Goal: Obtain resource: Download file/media

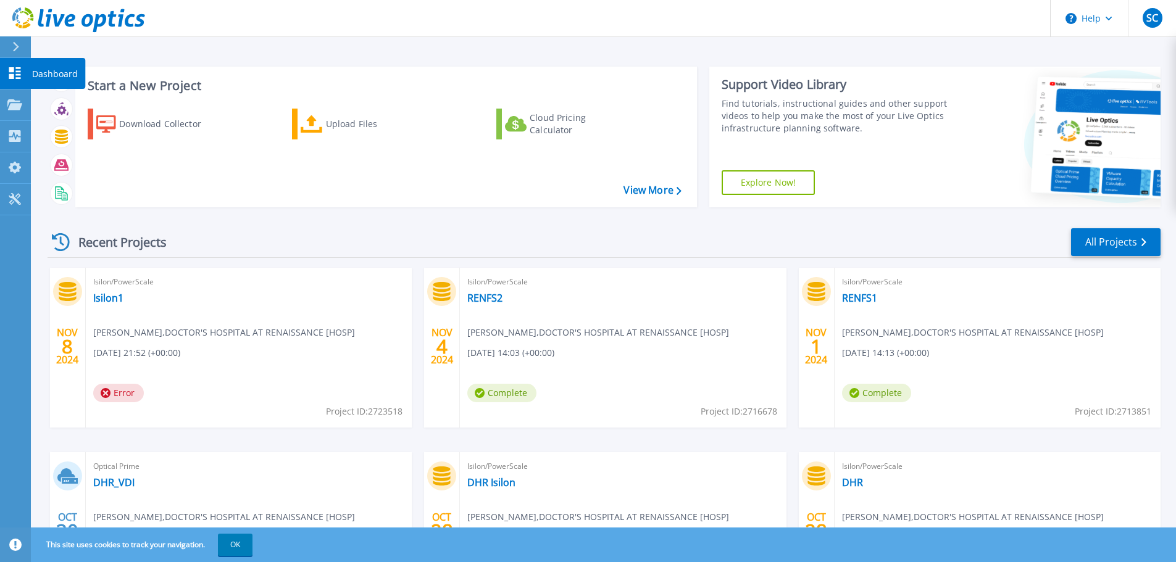
click at [16, 78] on icon at bounding box center [15, 73] width 12 height 12
click at [661, 193] on link "View More" at bounding box center [652, 191] width 57 height 12
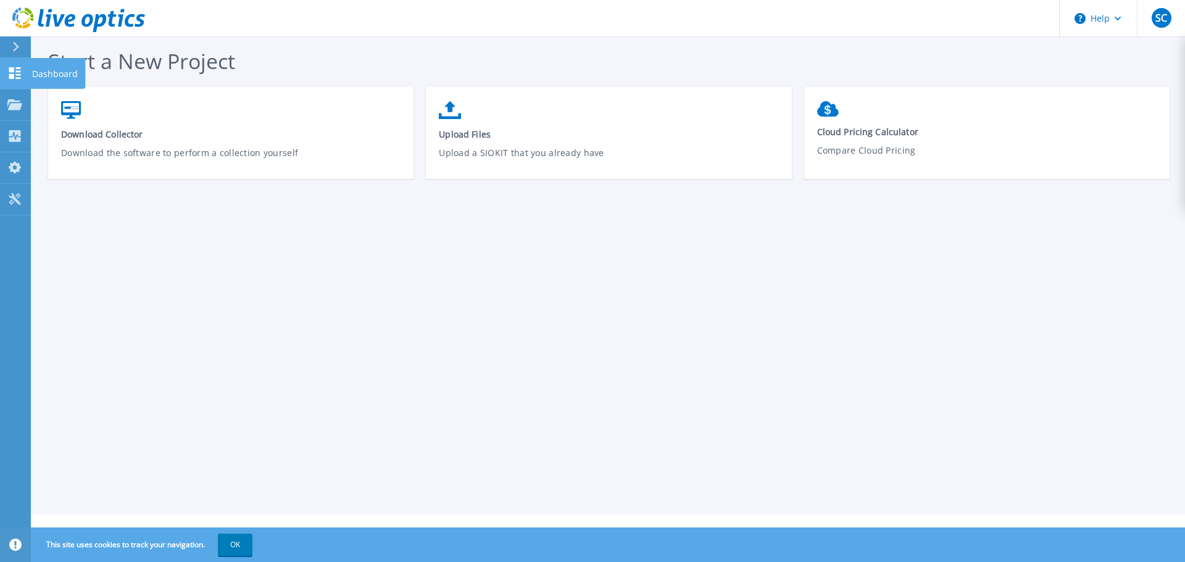
click at [12, 64] on link "Dashboard Dashboard" at bounding box center [15, 73] width 31 height 31
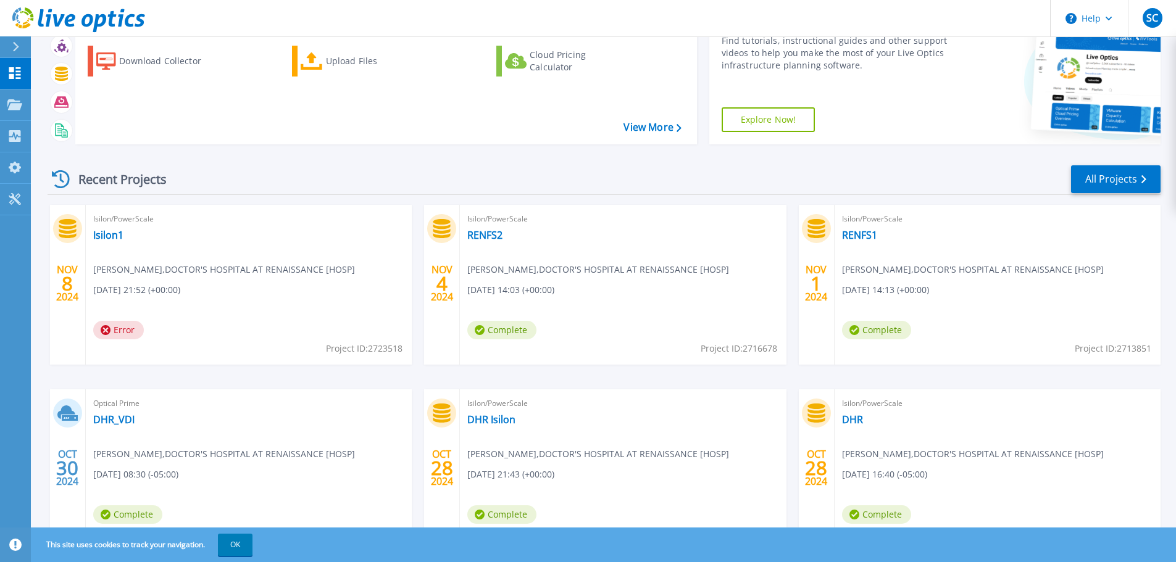
scroll to position [122, 0]
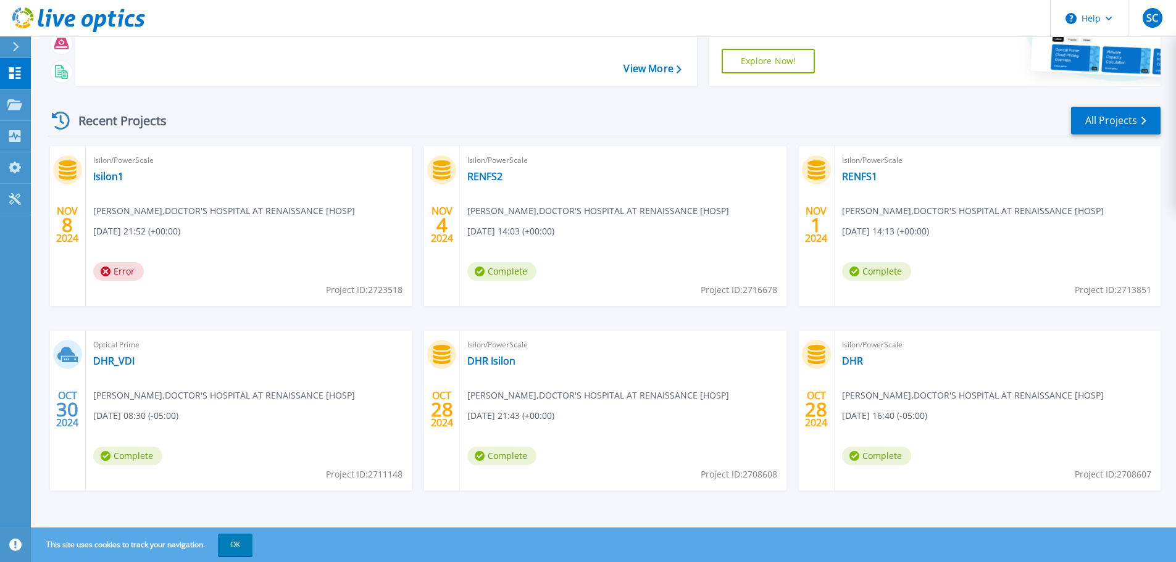
click at [77, 357] on icon at bounding box center [67, 354] width 20 height 19
click at [114, 366] on link "DHR_VDI" at bounding box center [113, 361] width 41 height 12
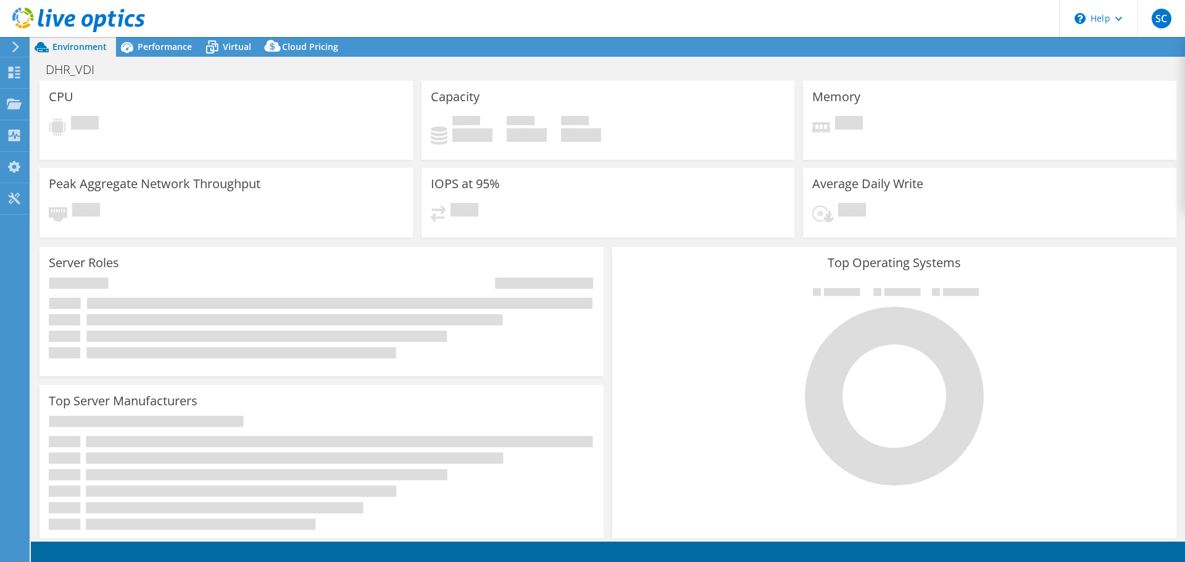
select select "USD"
select select "USEast"
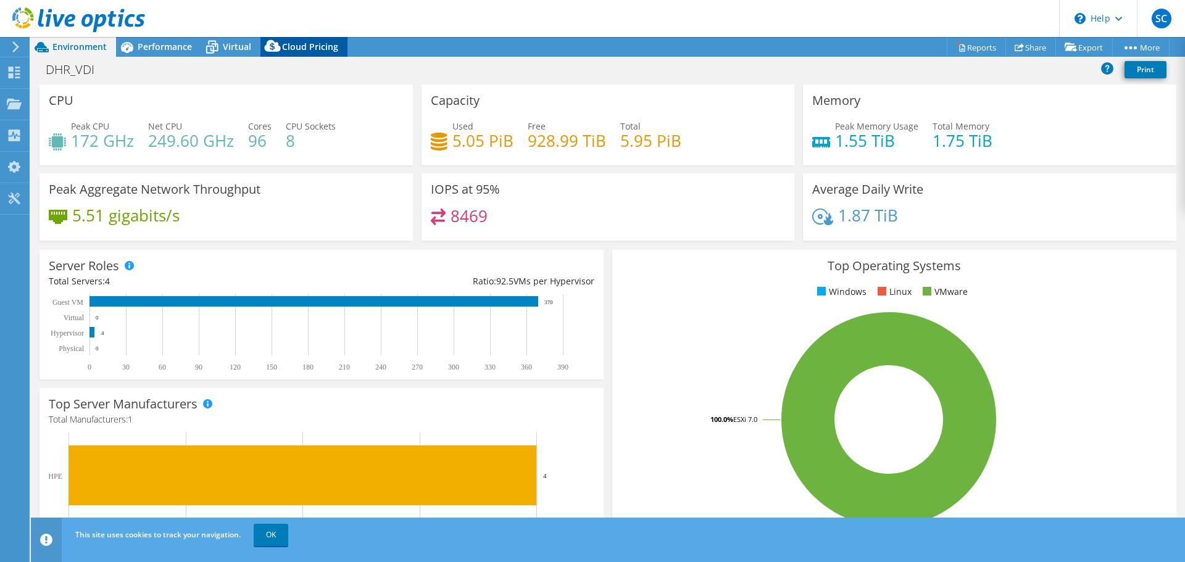
click at [322, 44] on span "Cloud Pricing" at bounding box center [310, 47] width 56 height 12
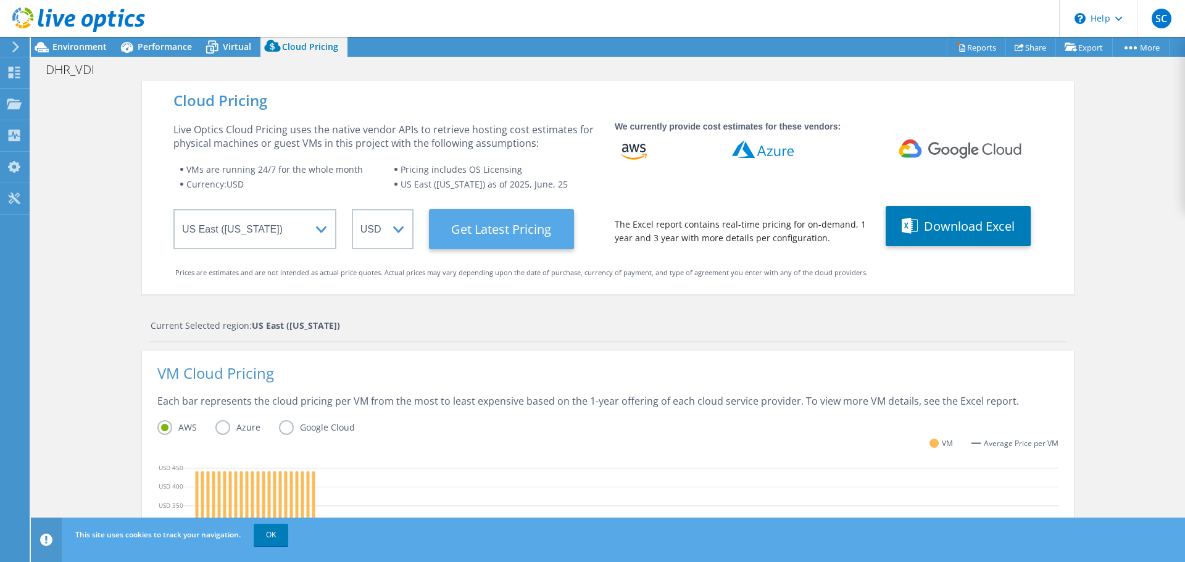
click at [456, 228] on Latest "Get Latest Pricing" at bounding box center [501, 229] width 145 height 40
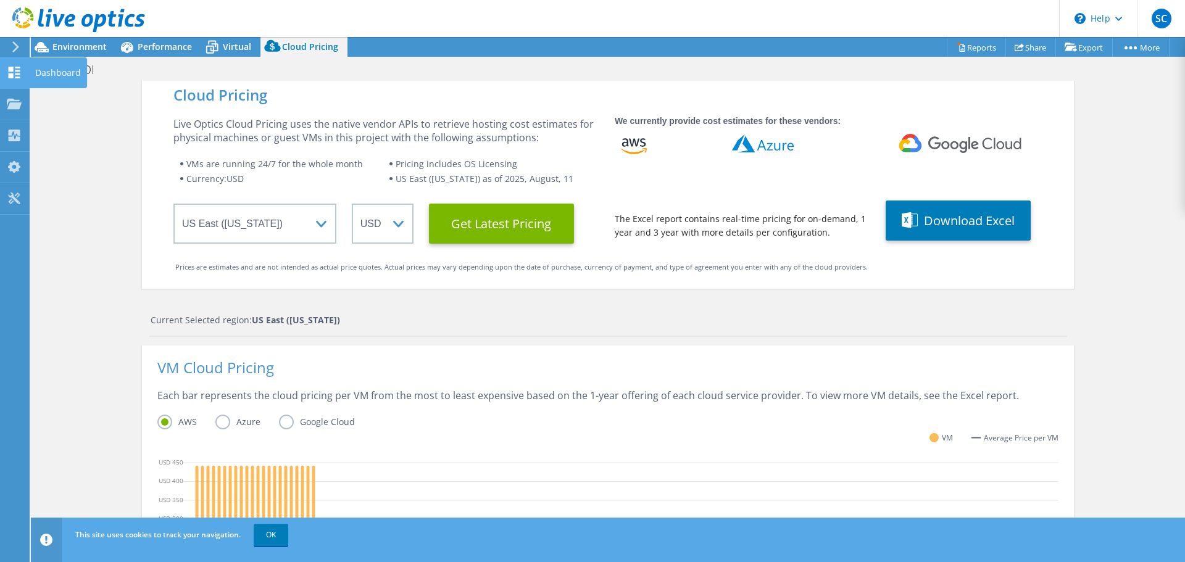
click at [31, 67] on div "Dashboard" at bounding box center [58, 72] width 58 height 31
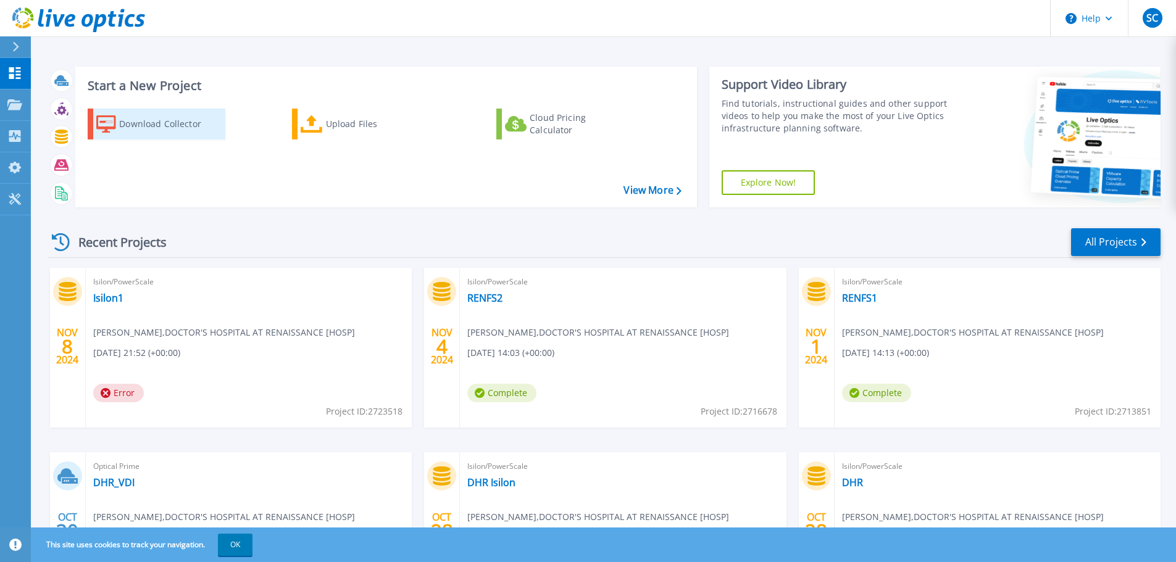
click at [170, 127] on div "Download Collector" at bounding box center [168, 124] width 99 height 25
